Goal: Task Accomplishment & Management: Manage account settings

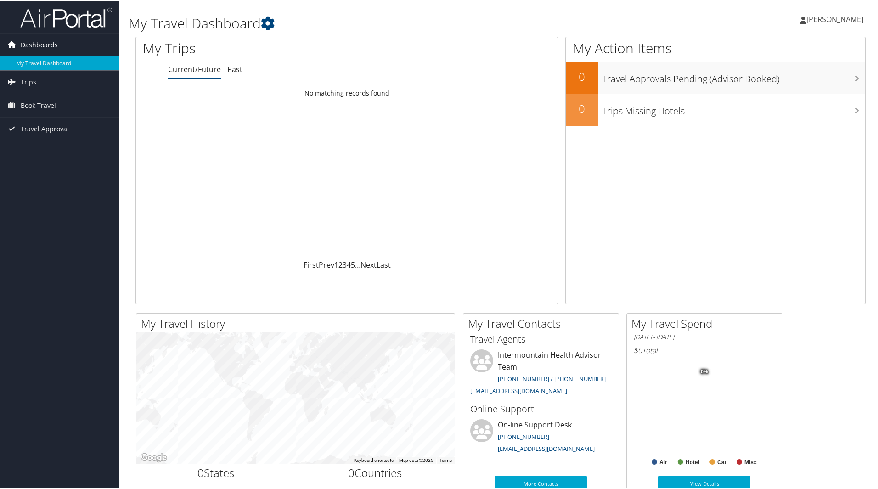
click at [33, 43] on span "Dashboards" at bounding box center [39, 44] width 37 height 23
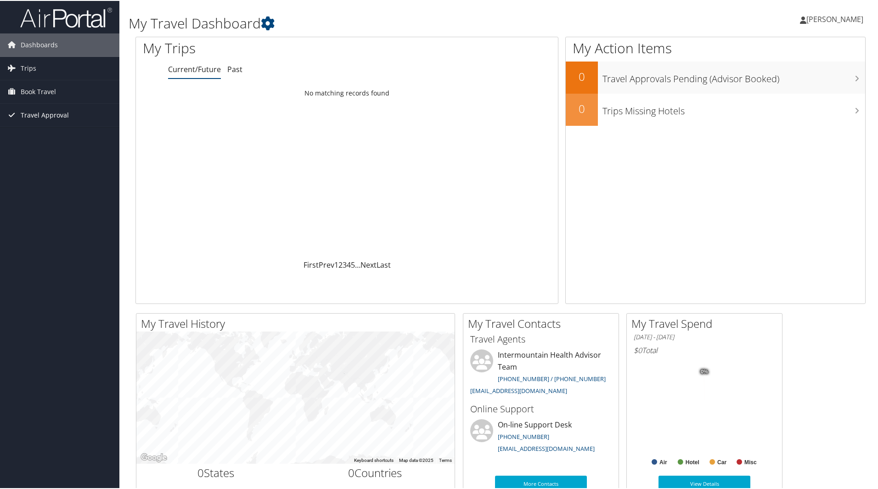
click at [34, 112] on span "Travel Approval" at bounding box center [45, 114] width 48 height 23
click at [40, 129] on link "Pending Trip Approvals" at bounding box center [59, 133] width 119 height 14
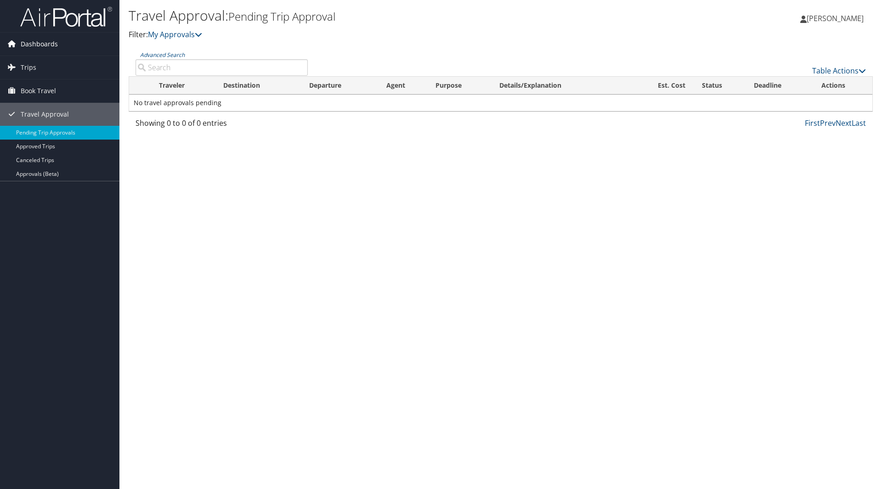
click at [35, 41] on span "Dashboards" at bounding box center [39, 44] width 37 height 23
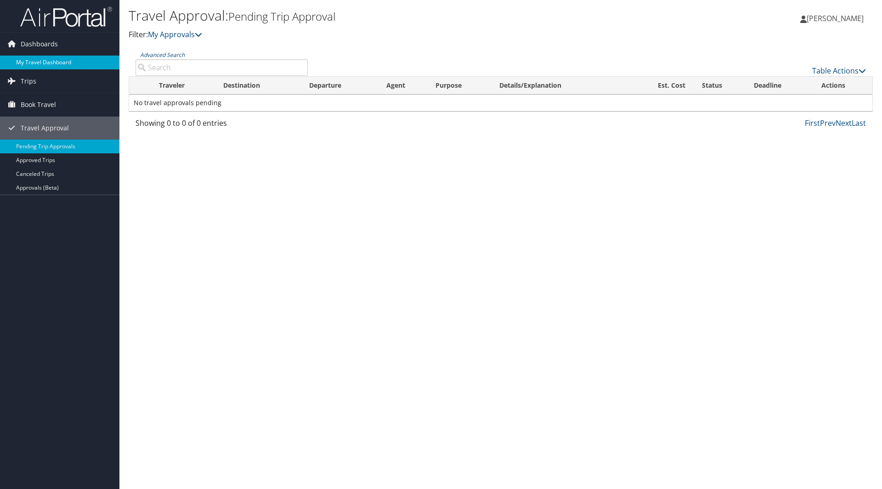
click at [33, 57] on link "My Travel Dashboard" at bounding box center [59, 63] width 119 height 14
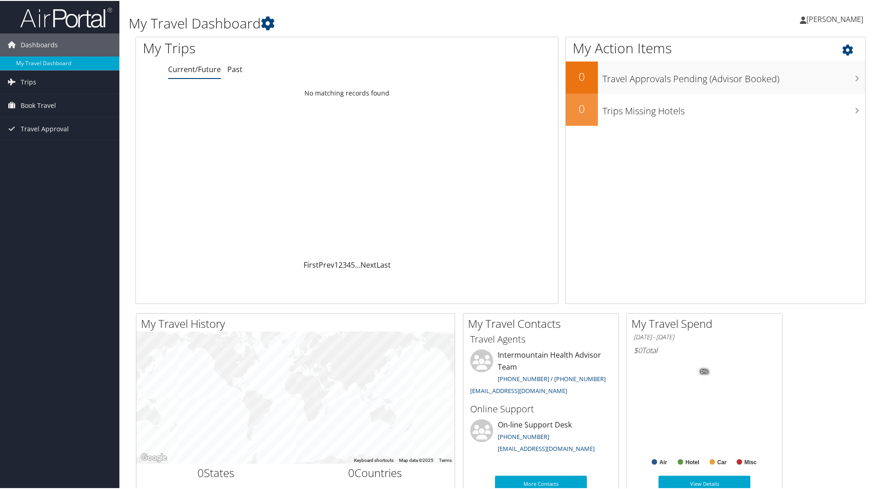
click at [844, 48] on icon at bounding box center [855, 47] width 27 height 16
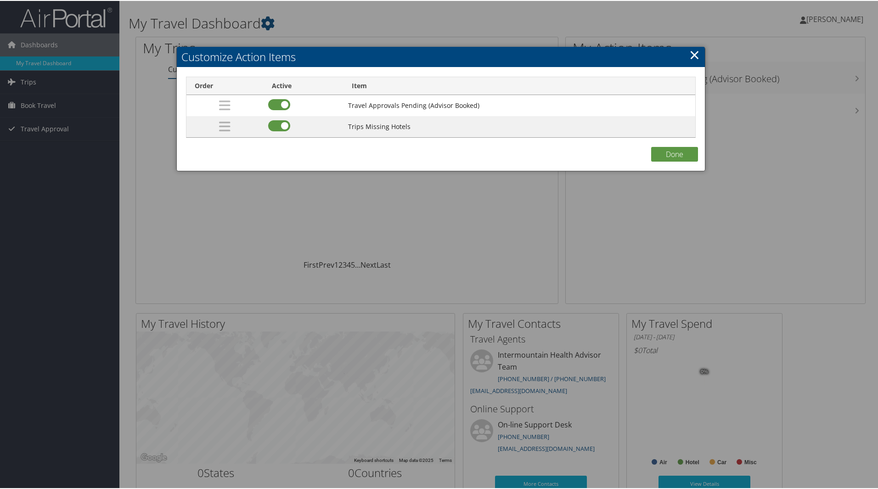
click at [691, 52] on link "×" at bounding box center [694, 54] width 11 height 18
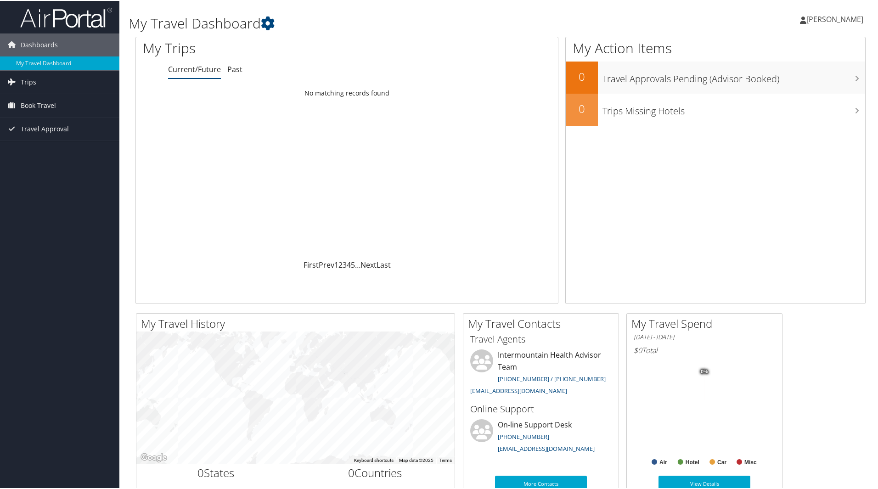
click at [822, 17] on span "[PERSON_NAME]" at bounding box center [835, 18] width 57 height 10
click at [778, 79] on link "View Travel Profile" at bounding box center [810, 82] width 102 height 16
